Goal: Task Accomplishment & Management: Use online tool/utility

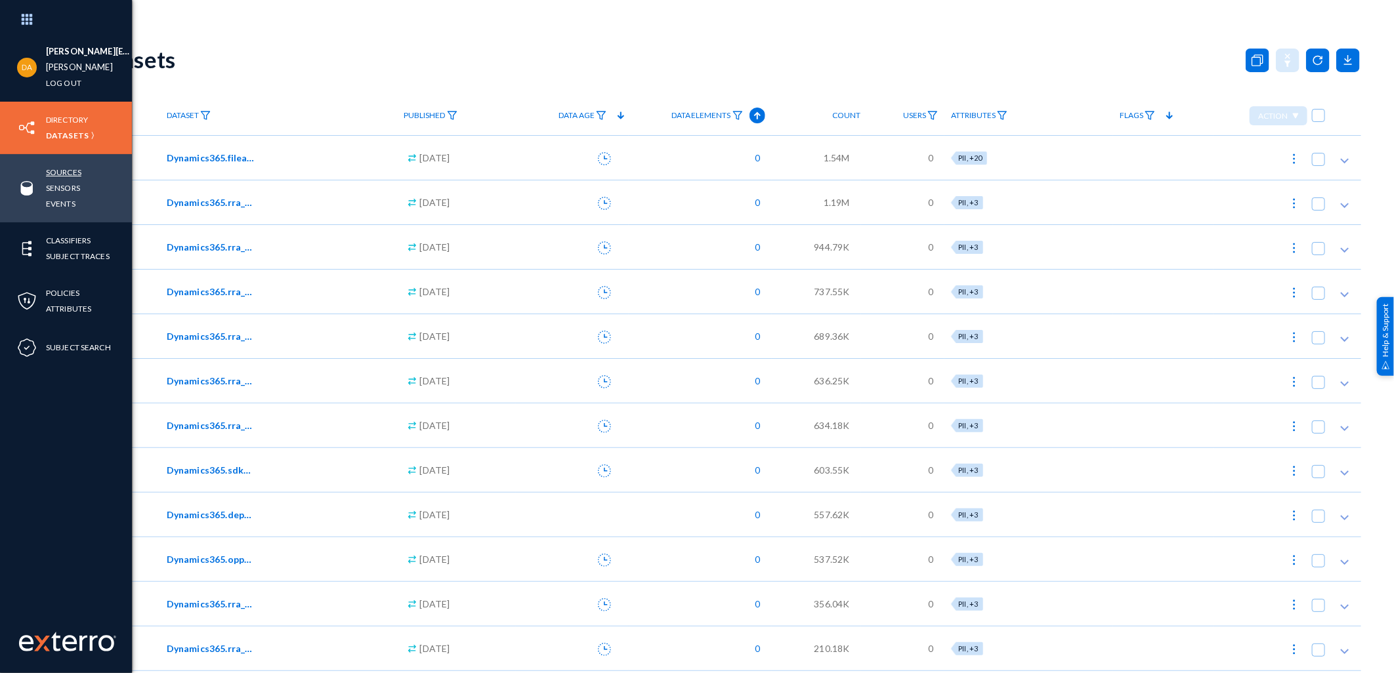
click at [70, 171] on link "Sources" at bounding box center [63, 172] width 35 height 15
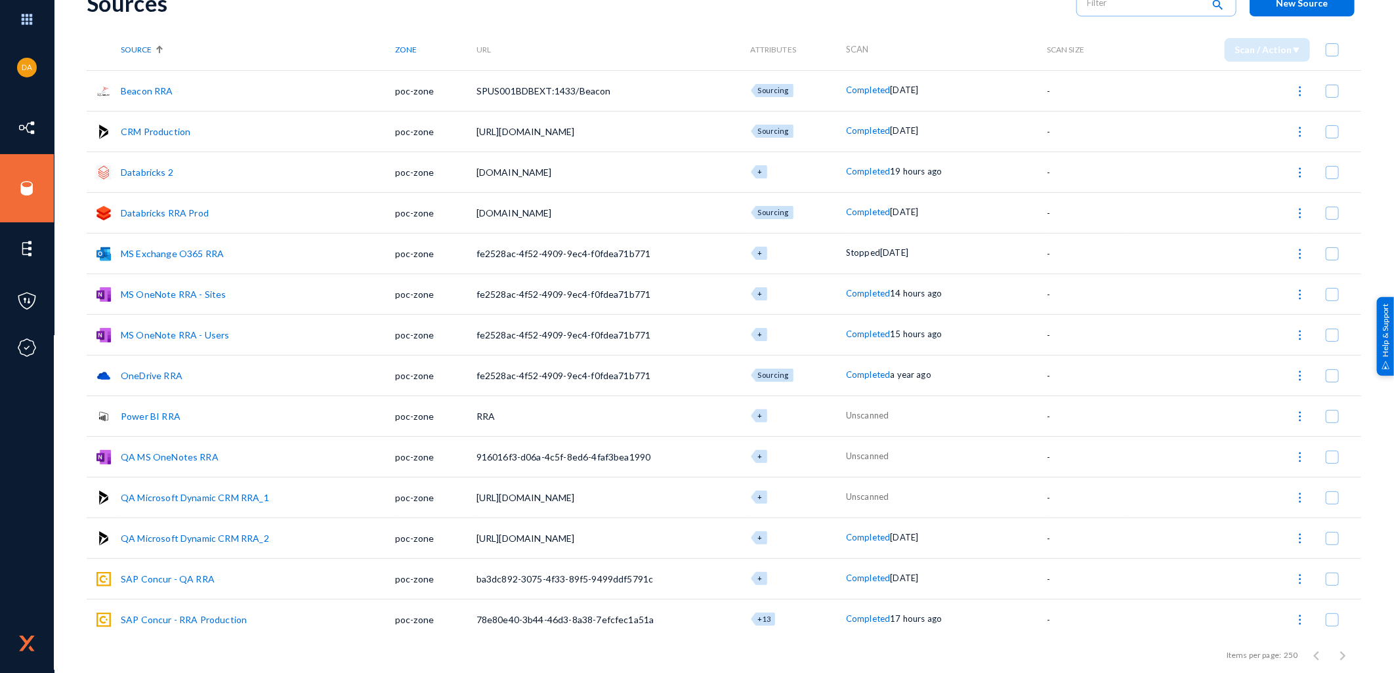
scroll to position [181, 0]
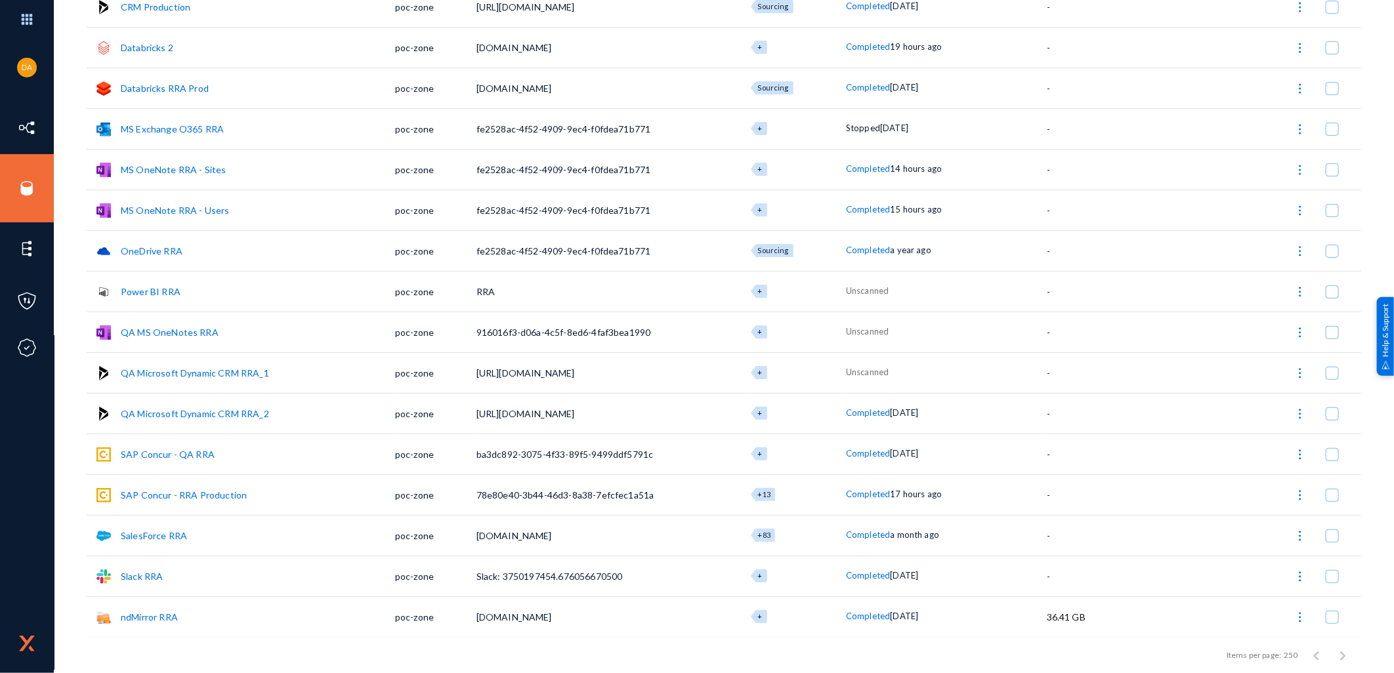
click at [1325, 492] on span at bounding box center [1331, 495] width 13 height 13
click at [1331, 501] on input "checkbox" at bounding box center [1331, 501] width 1 height 1
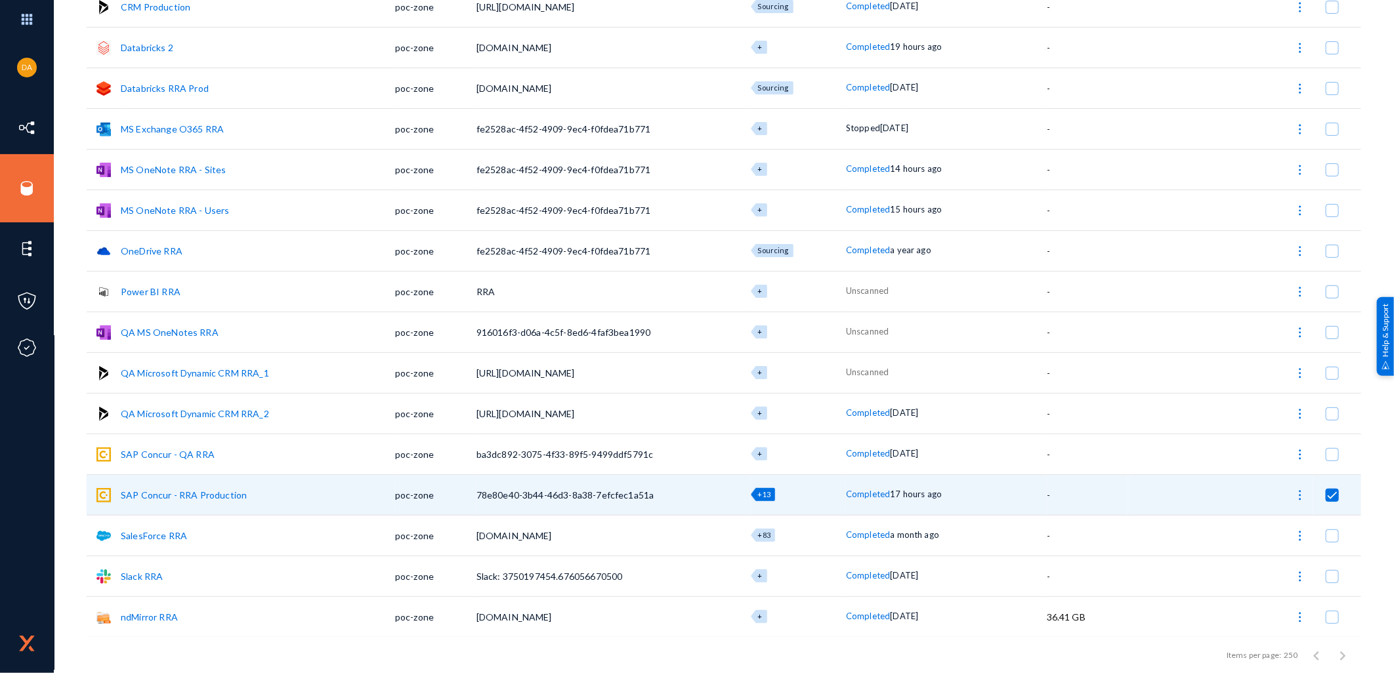
click at [1293, 491] on img at bounding box center [1299, 495] width 13 height 13
click at [1234, 526] on button "Start Scan" at bounding box center [1242, 527] width 133 height 31
checkbox input "false"
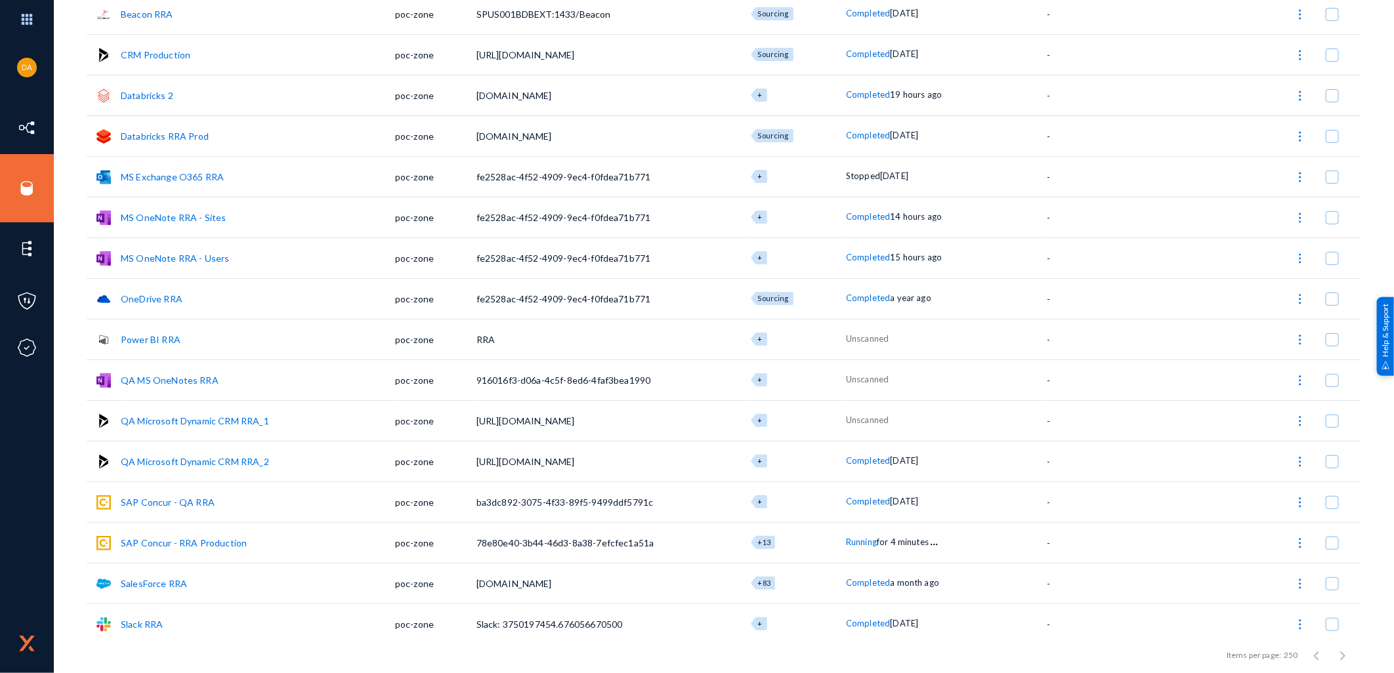
scroll to position [108, 0]
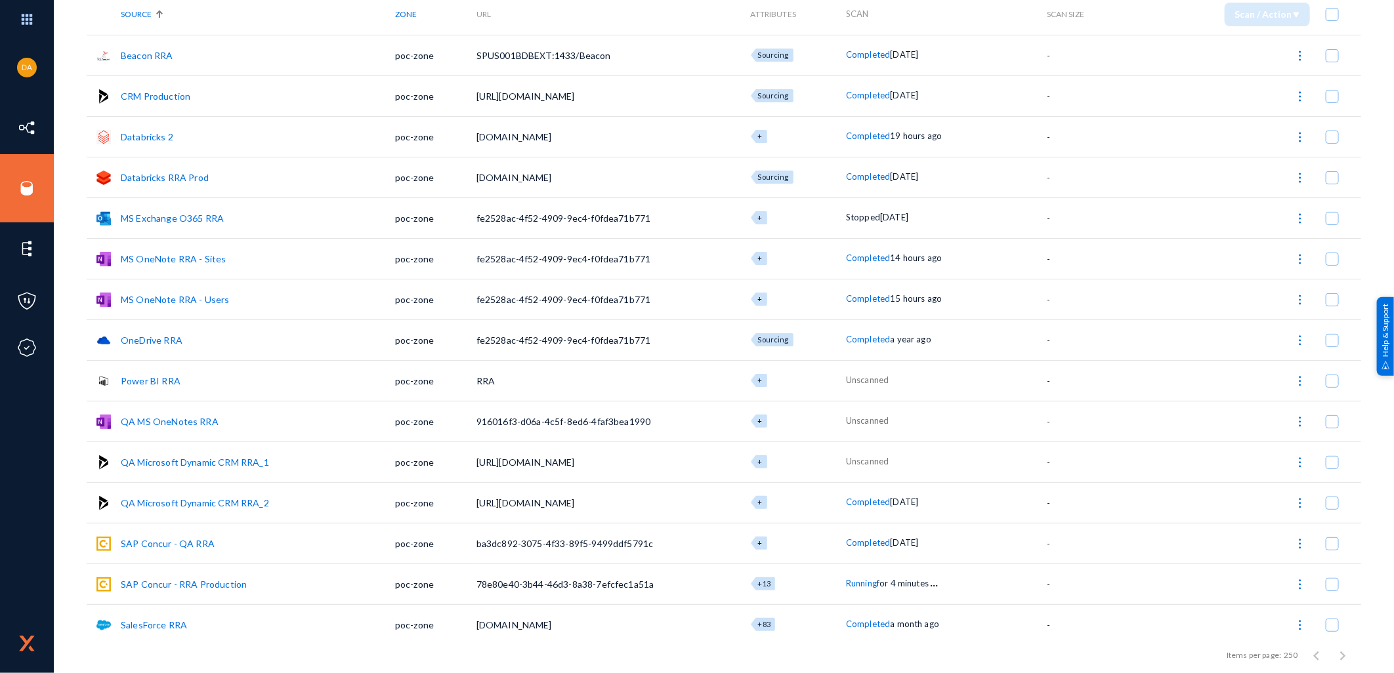
scroll to position [181, 0]
